Goal: Check status: Check status

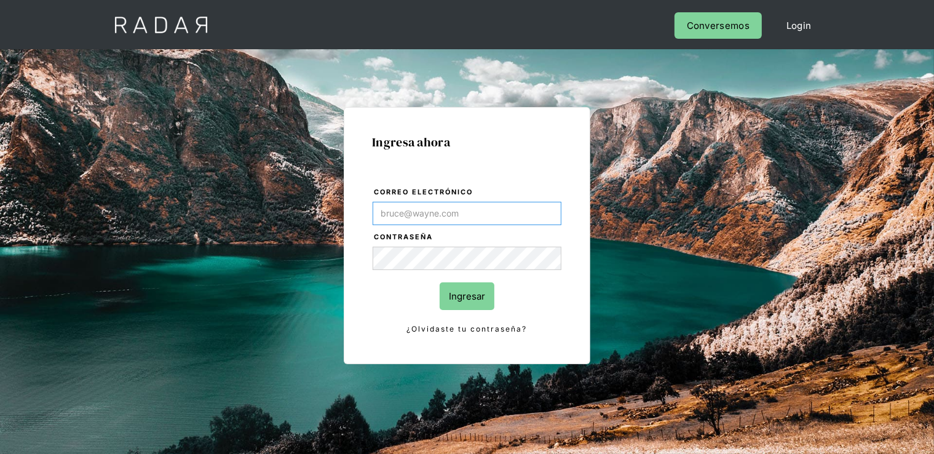
type input "[PERSON_NAME][EMAIL_ADDRESS][DOMAIN_NAME]"
click at [457, 286] on input "Ingresar" at bounding box center [467, 296] width 55 height 28
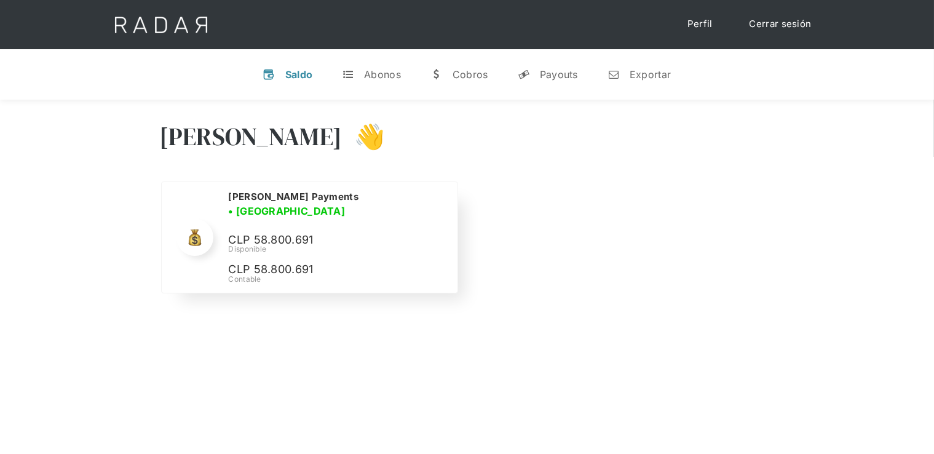
click at [0, 0] on div "Disponible" at bounding box center [0, 0] width 0 height 0
click at [0, 0] on p "CLP 58.800.691" at bounding box center [0, 0] width 0 height 0
copy p "58.800.691"
